Goal: Information Seeking & Learning: Learn about a topic

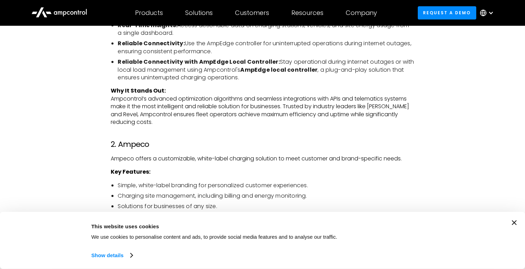
scroll to position [1026, 0]
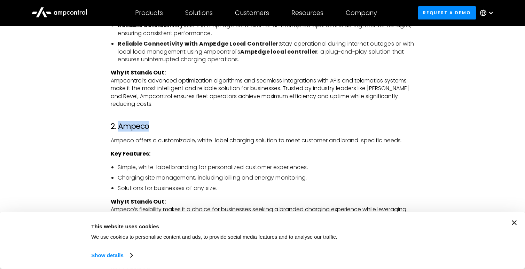
drag, startPoint x: 156, startPoint y: 124, endPoint x: 118, endPoint y: 128, distance: 37.8
click at [118, 128] on h3 "2. Ampeco" at bounding box center [262, 126] width 303 height 9
copy h3 "Ampeco"
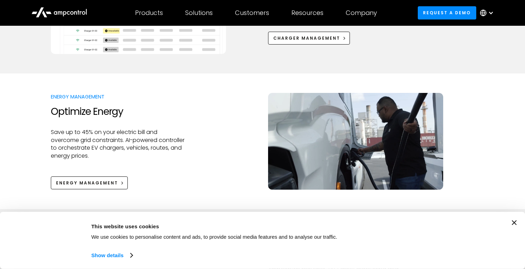
scroll to position [413, 0]
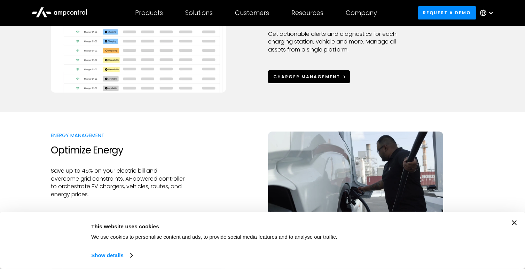
click at [326, 82] on link "Charger Management" at bounding box center [309, 76] width 82 height 13
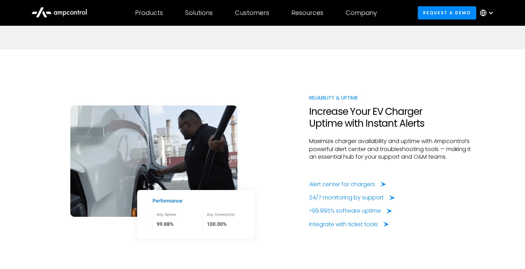
scroll to position [1234, 0]
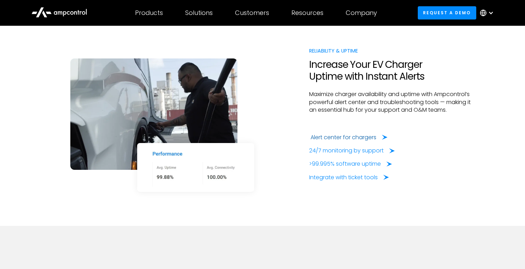
click at [338, 141] on div "Alert center for chargers" at bounding box center [343, 138] width 66 height 8
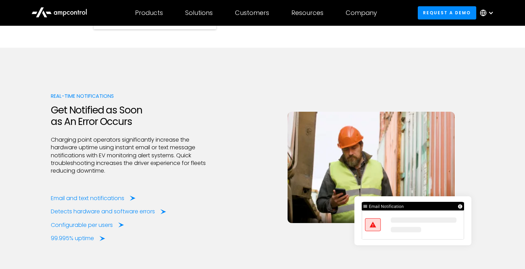
scroll to position [856, 0]
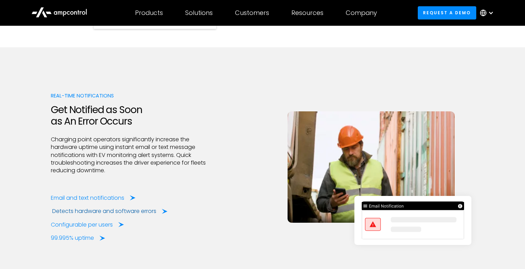
click at [132, 209] on div "Detects hardware and software errors" at bounding box center [104, 211] width 104 height 8
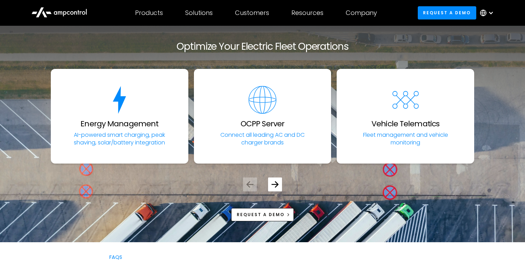
scroll to position [1683, 0]
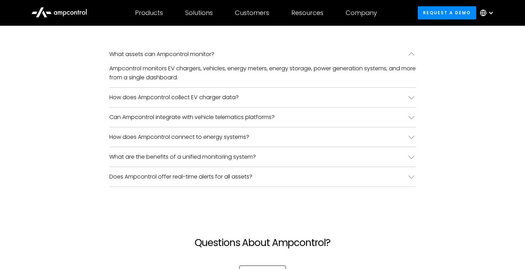
click at [302, 122] on div "Can Ampcontrol integrate with vehicle telematics platforms?" at bounding box center [262, 117] width 306 height 19
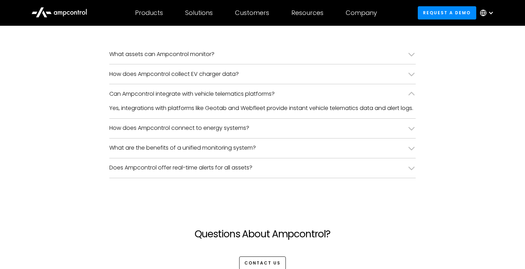
click at [240, 172] on div "Does Ampcontrol offer real-time alerts for all assets?" at bounding box center [180, 168] width 143 height 8
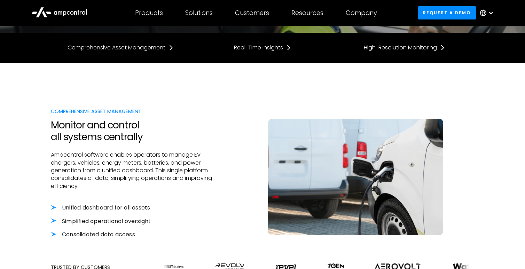
scroll to position [0, 0]
